Goal: Book appointment/travel/reservation

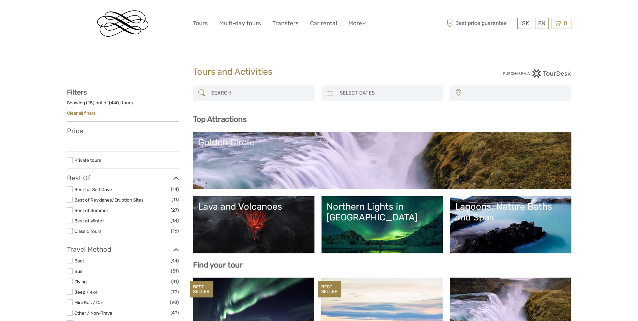
select select
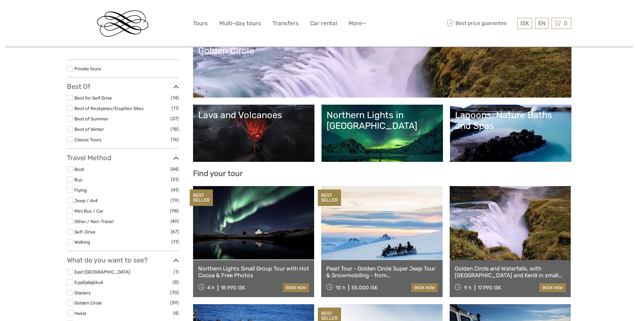
select select
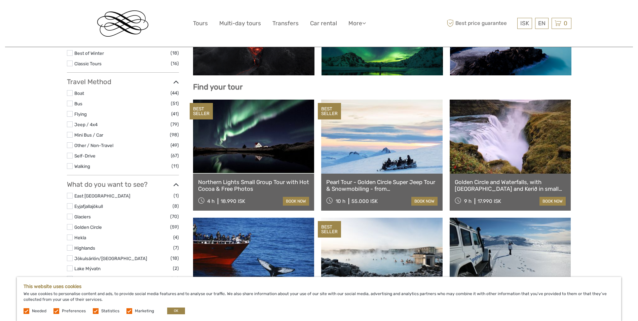
scroll to position [101, 0]
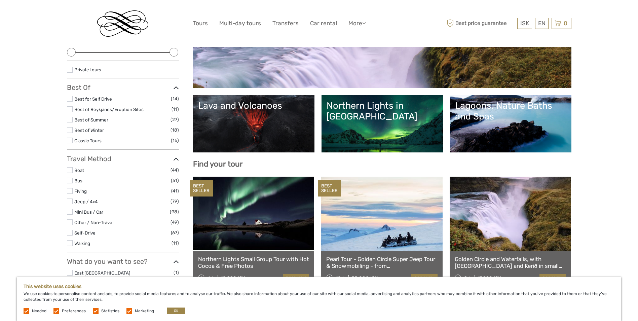
click at [257, 136] on link "Lava and Volcanoes" at bounding box center [253, 123] width 111 height 47
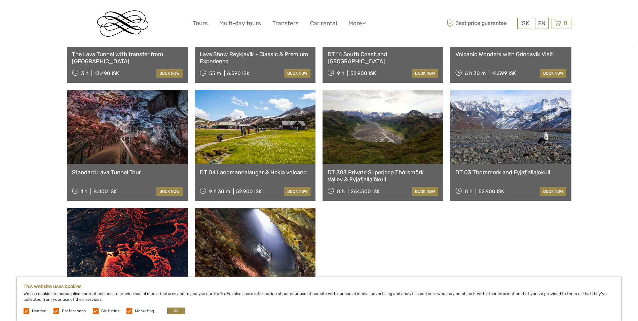
scroll to position [370, 0]
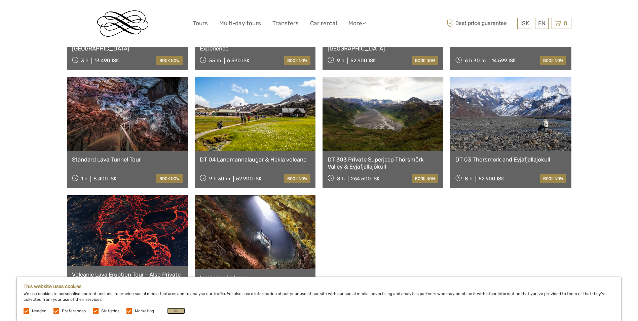
click at [167, 309] on button "OK" at bounding box center [176, 310] width 18 height 7
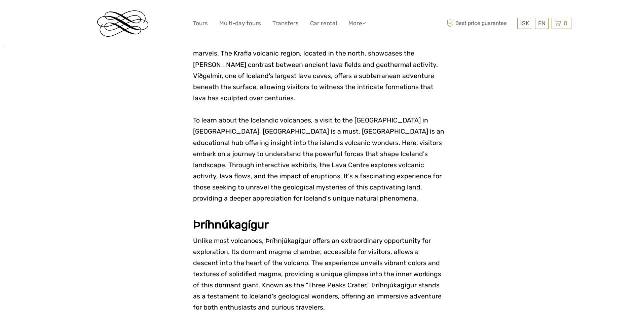
scroll to position [639, 0]
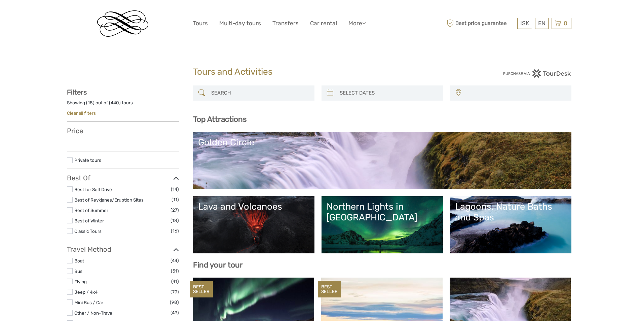
select select
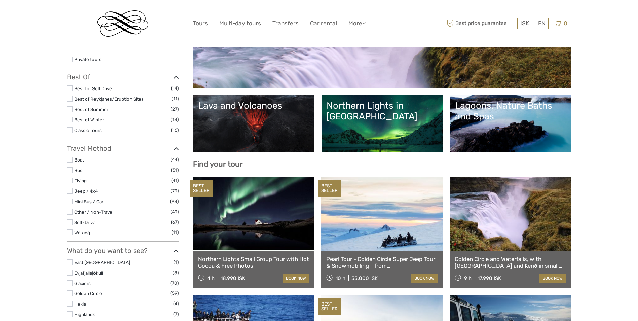
select select
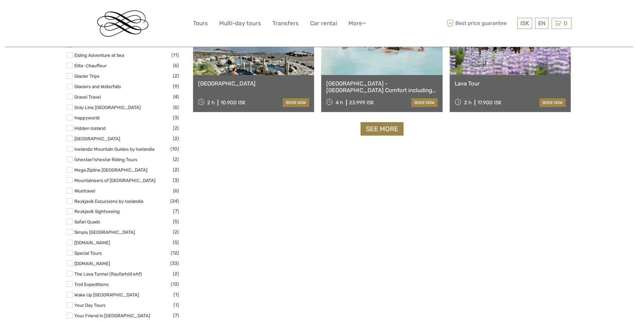
scroll to position [773, 0]
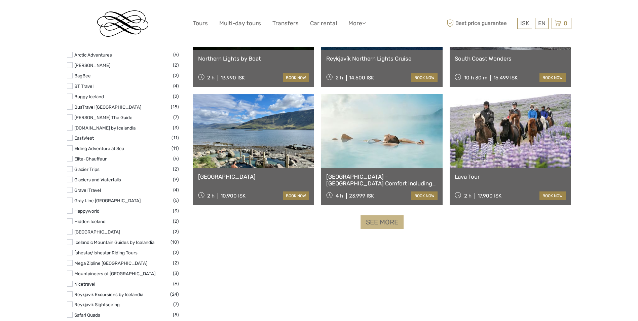
click at [387, 227] on link "See more" at bounding box center [381, 222] width 43 height 14
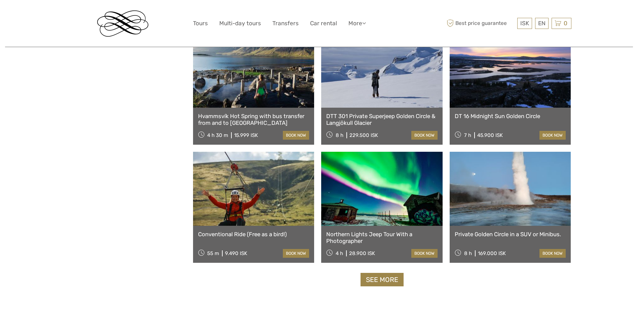
scroll to position [1311, 0]
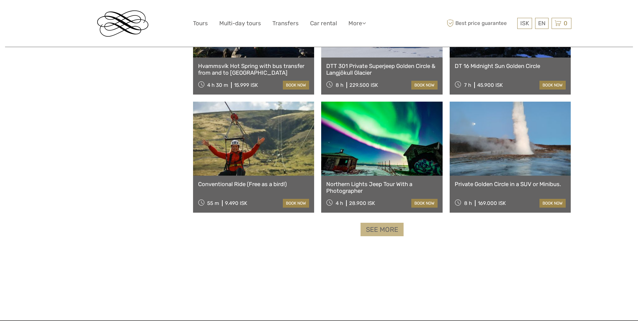
click at [369, 229] on link "See more" at bounding box center [381, 230] width 43 height 14
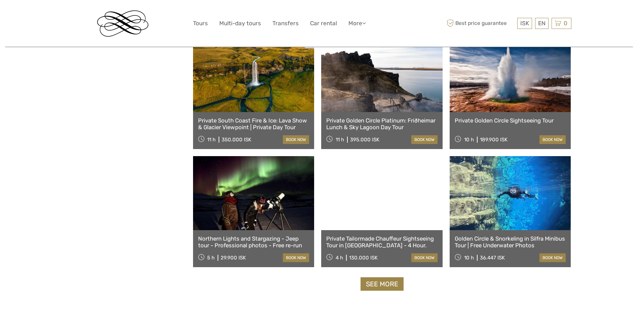
scroll to position [1984, 0]
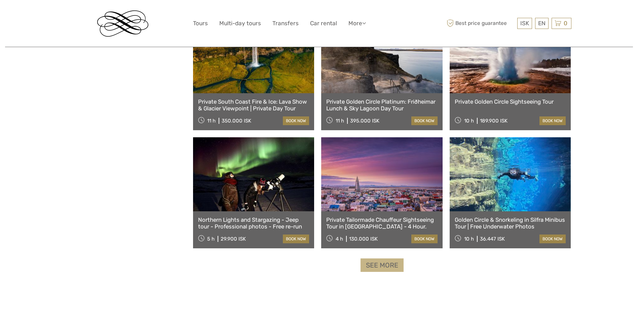
click at [388, 264] on link "See more" at bounding box center [381, 265] width 43 height 14
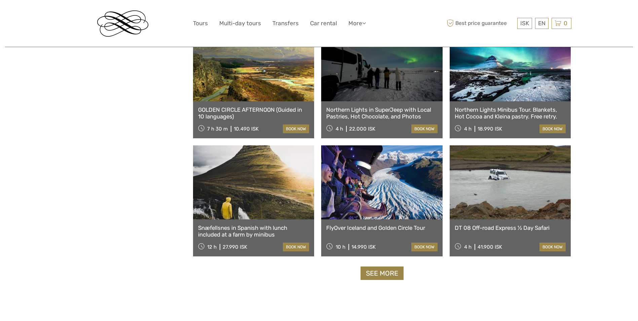
scroll to position [2690, 0]
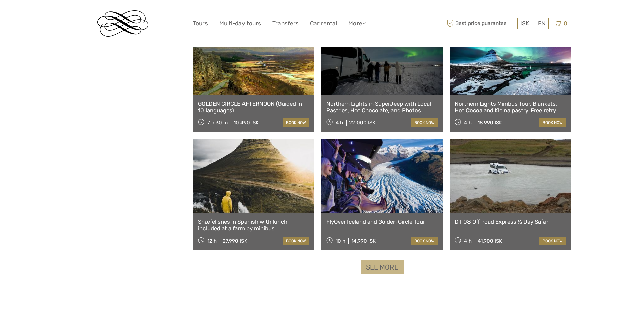
click at [387, 270] on link "See more" at bounding box center [381, 267] width 43 height 14
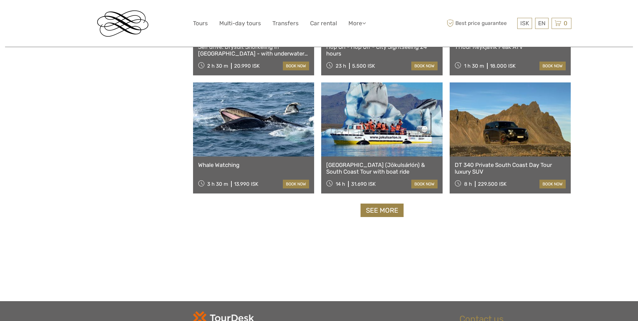
scroll to position [3463, 0]
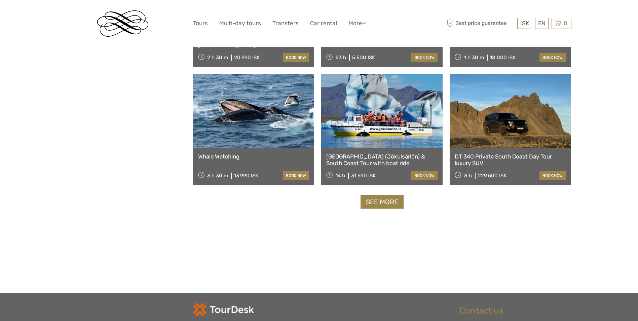
click at [361, 206] on link "See more" at bounding box center [381, 202] width 43 height 14
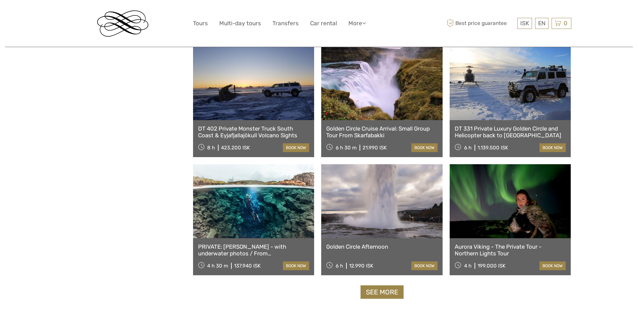
scroll to position [4102, 0]
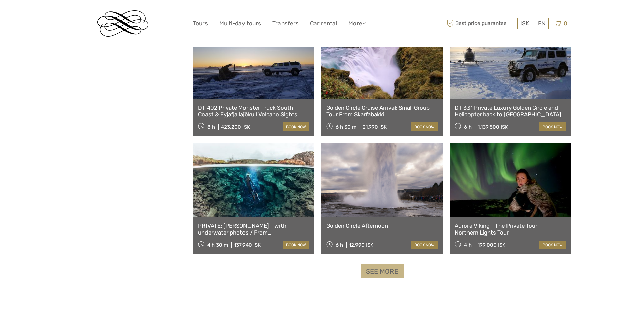
click at [382, 272] on link "See more" at bounding box center [381, 271] width 43 height 14
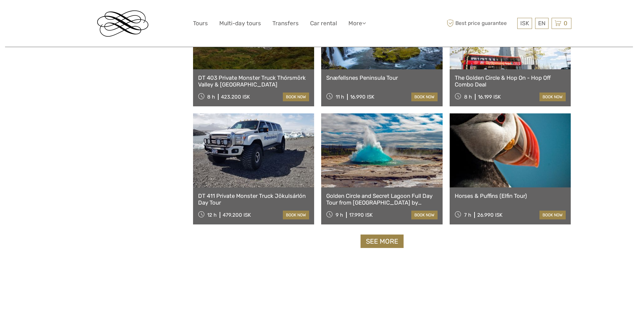
scroll to position [4842, 0]
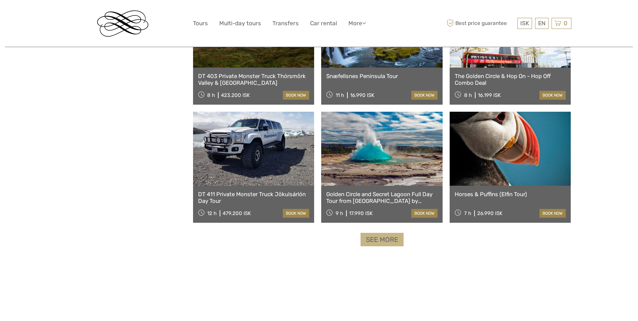
click at [388, 241] on link "See more" at bounding box center [381, 240] width 43 height 14
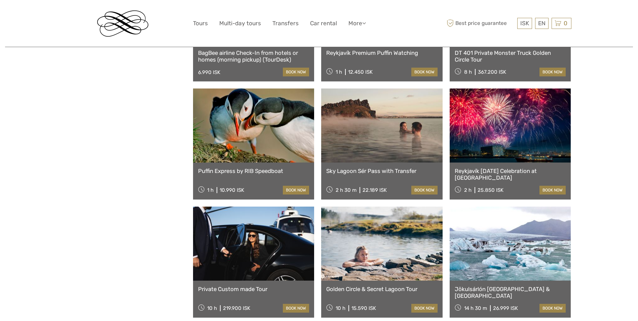
scroll to position [5481, 0]
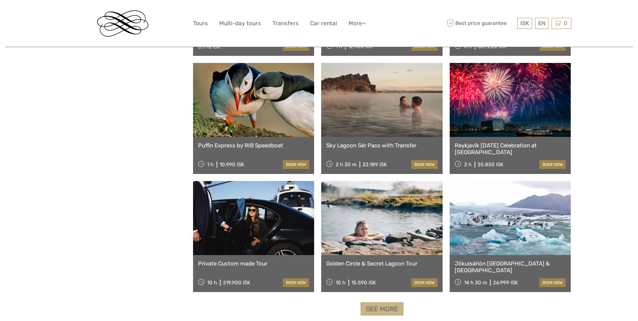
click at [372, 308] on link "See more" at bounding box center [381, 309] width 43 height 14
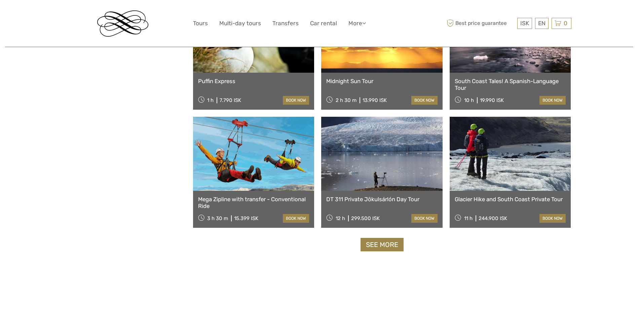
scroll to position [6254, 0]
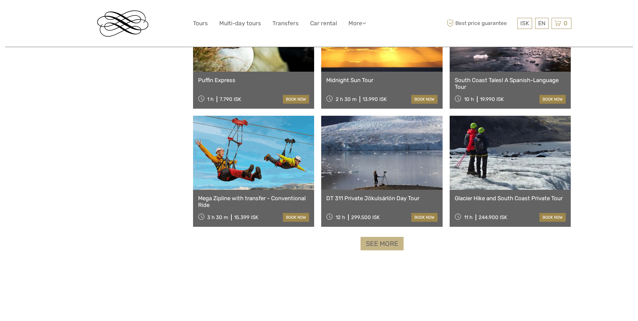
click at [394, 248] on link "See more" at bounding box center [381, 244] width 43 height 14
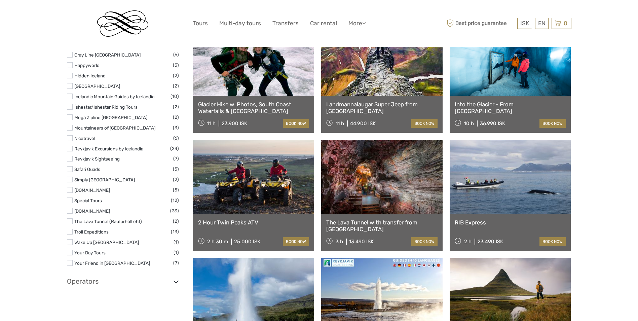
scroll to position [941, 0]
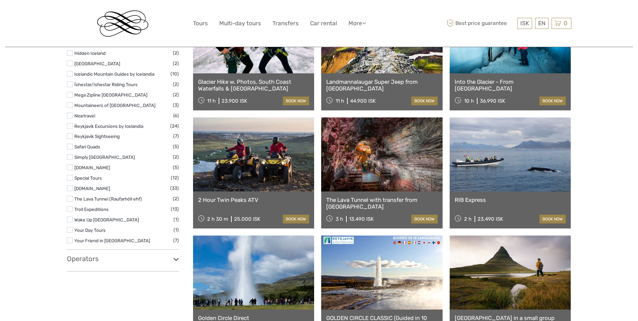
click at [175, 261] on icon at bounding box center [176, 259] width 6 height 9
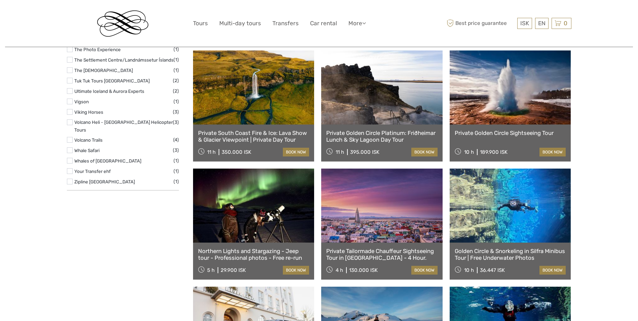
scroll to position [2051, 0]
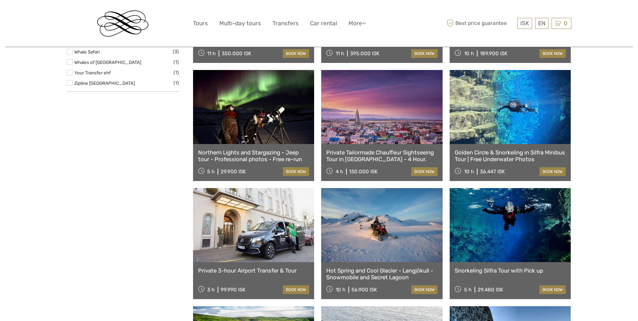
click at [236, 256] on link at bounding box center [253, 225] width 121 height 74
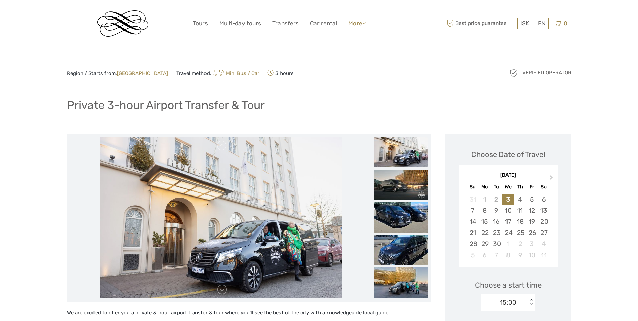
click at [364, 20] on icon at bounding box center [364, 23] width 4 height 6
click at [353, 63] on link "Back to Hotel" at bounding box center [345, 67] width 40 height 13
